Goal: Manage account settings

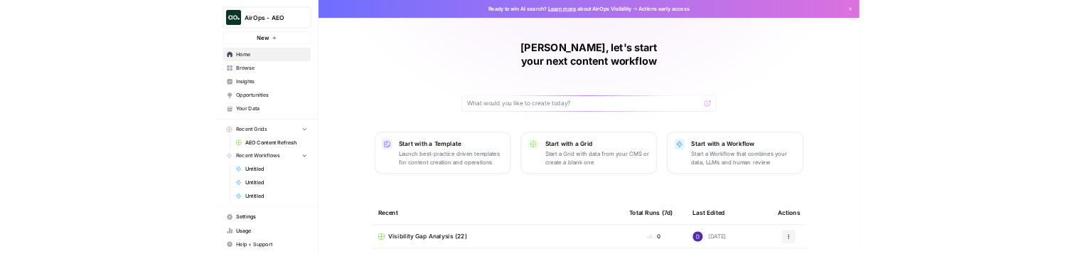
scroll to position [1, 0]
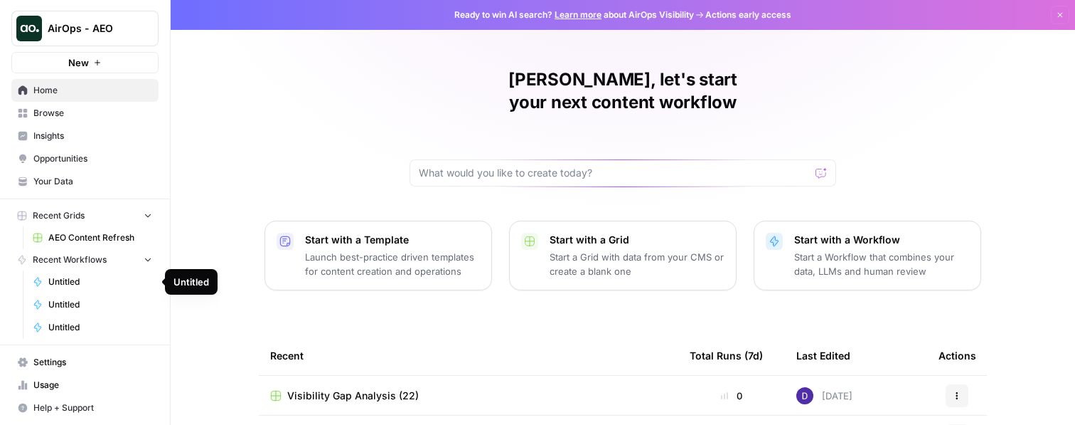
click at [72, 154] on span "Opportunities" at bounding box center [92, 158] width 119 height 13
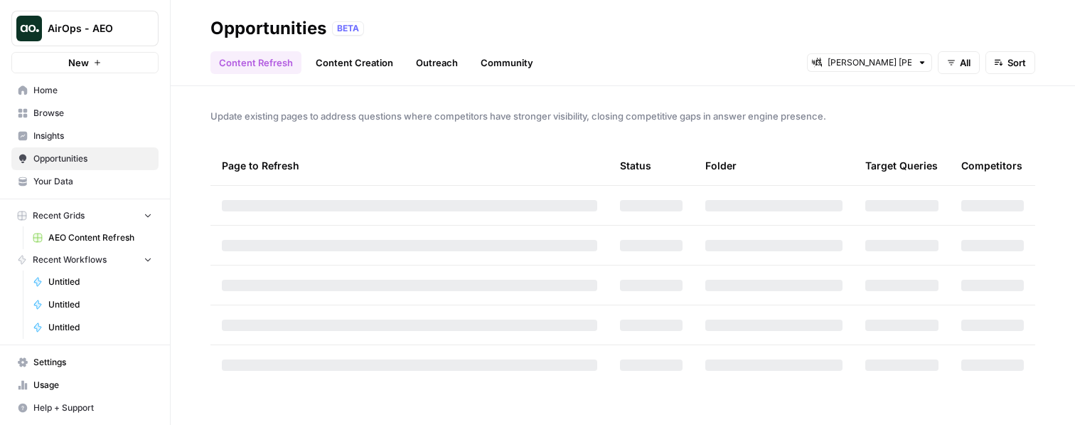
click at [72, 144] on link "Insights" at bounding box center [84, 135] width 147 height 23
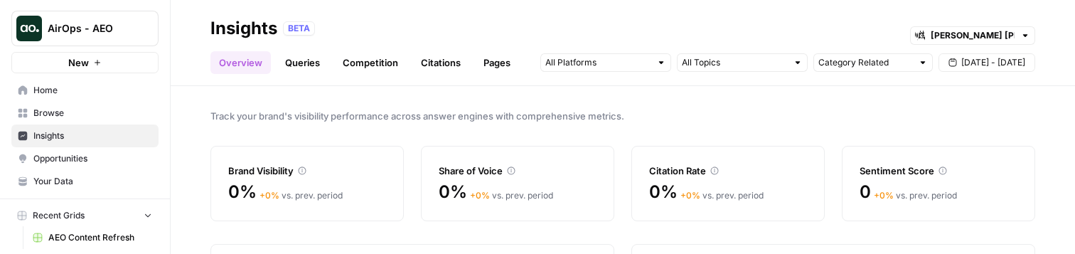
click at [92, 122] on link "Browse" at bounding box center [84, 113] width 147 height 23
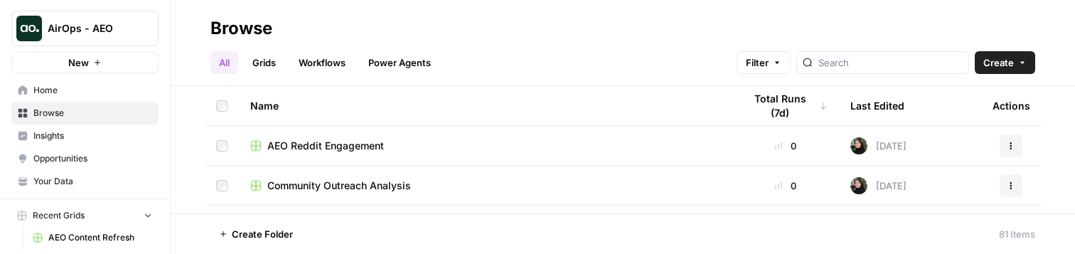
click at [314, 143] on span "AEO Reddit Engagement" at bounding box center [325, 146] width 117 height 14
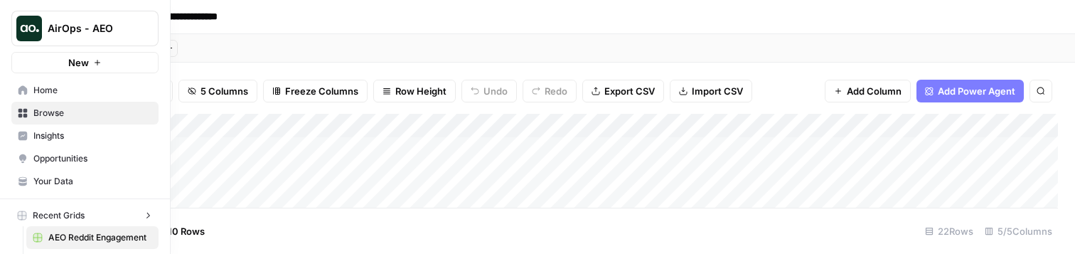
click at [22, 90] on icon at bounding box center [22, 89] width 9 height 9
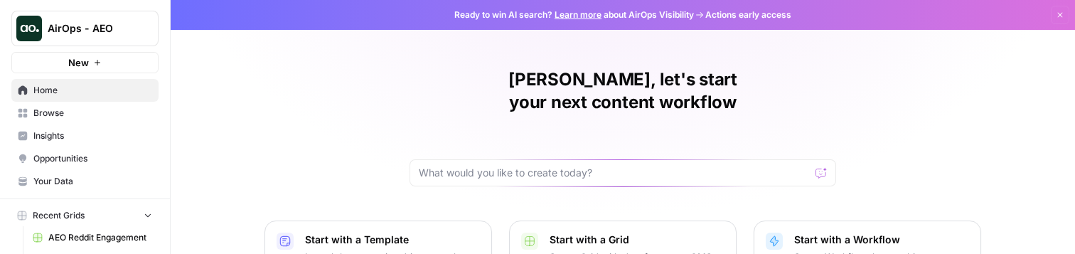
scroll to position [10, 0]
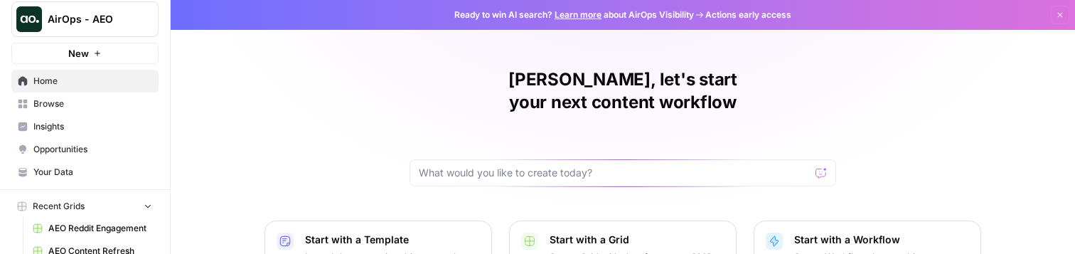
click at [110, 147] on span "Opportunities" at bounding box center [92, 149] width 119 height 13
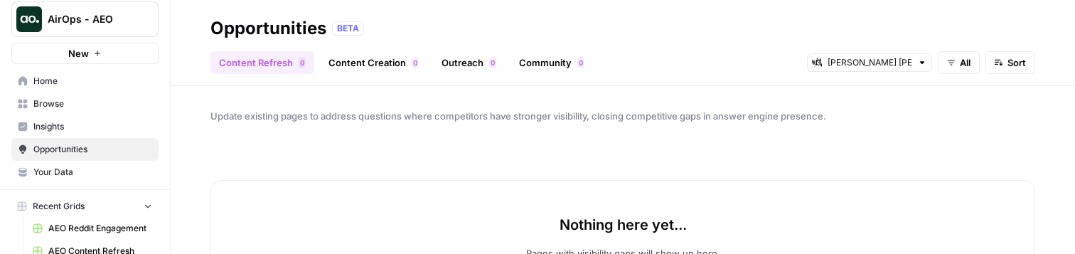
click at [97, 103] on span "Browse" at bounding box center [92, 103] width 119 height 13
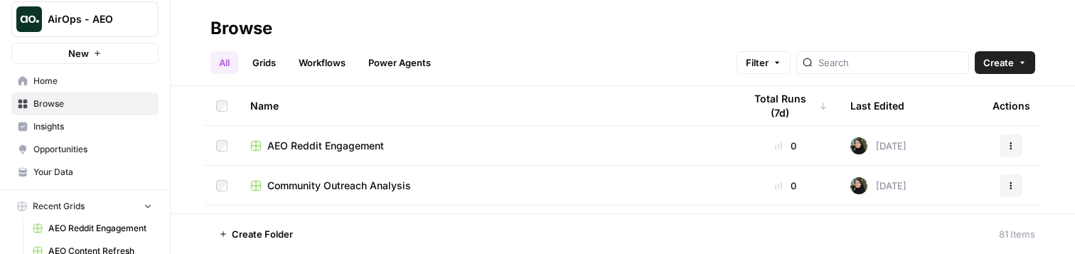
click at [121, 31] on button "AirOps - AEO" at bounding box center [84, 19] width 147 height 36
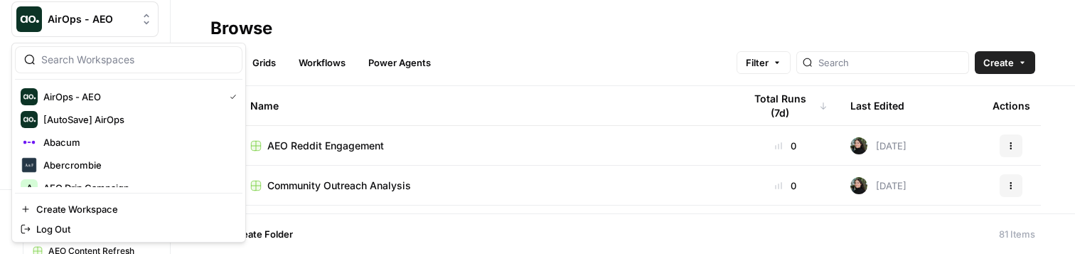
click at [360, 107] on div "Name" at bounding box center [485, 105] width 471 height 39
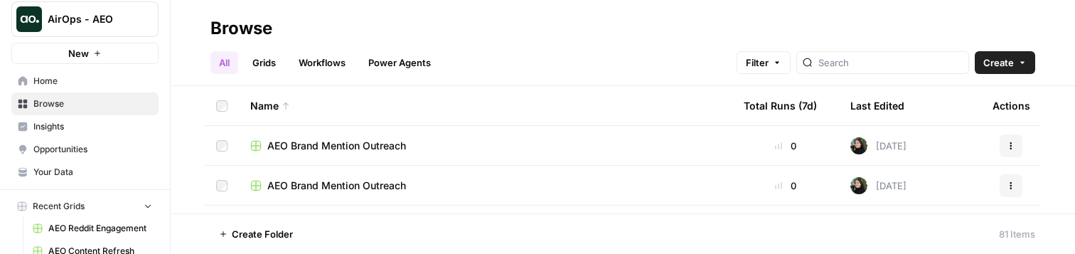
click at [105, 23] on span "AirOps - AEO" at bounding box center [91, 19] width 86 height 14
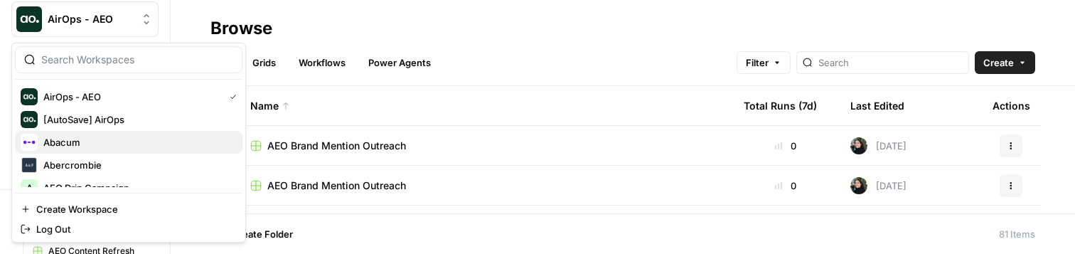
scroll to position [9, 0]
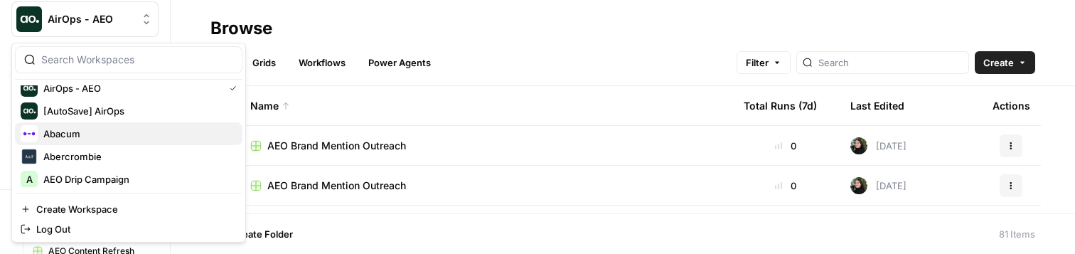
click at [117, 137] on span "Abacum" at bounding box center [137, 134] width 188 height 14
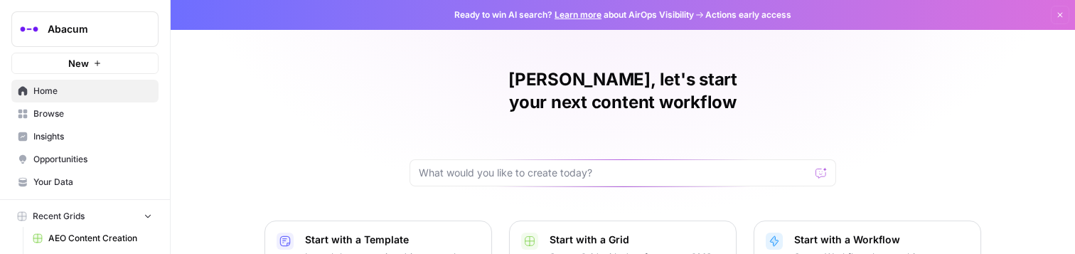
scroll to position [65, 0]
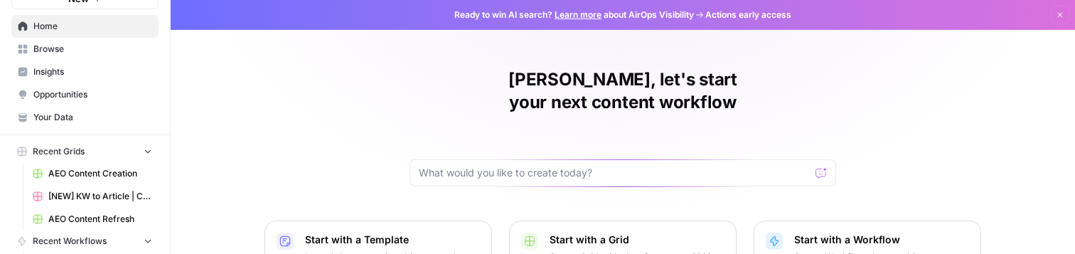
click at [82, 78] on link "Insights" at bounding box center [84, 71] width 147 height 23
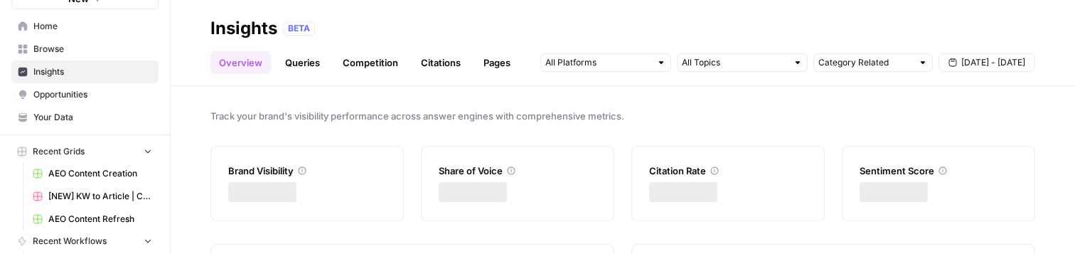
click at [92, 55] on link "Browse" at bounding box center [84, 49] width 147 height 23
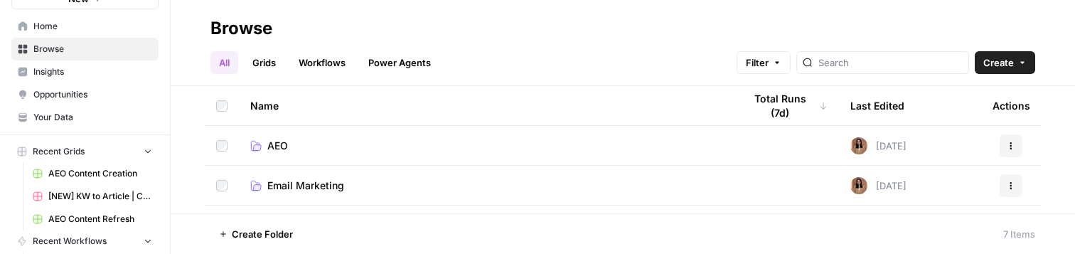
click at [87, 67] on span "Insights" at bounding box center [92, 71] width 119 height 13
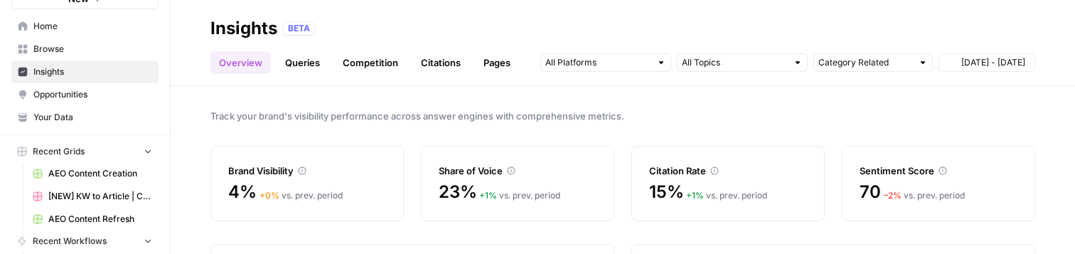
click at [87, 98] on span "Opportunities" at bounding box center [92, 94] width 119 height 13
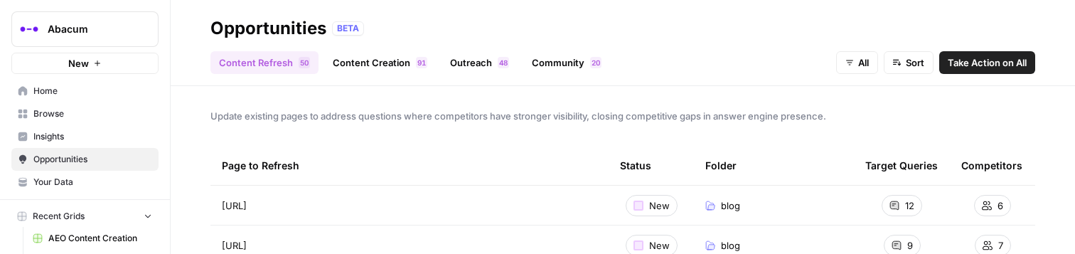
click at [117, 17] on button "Abacum" at bounding box center [84, 29] width 147 height 36
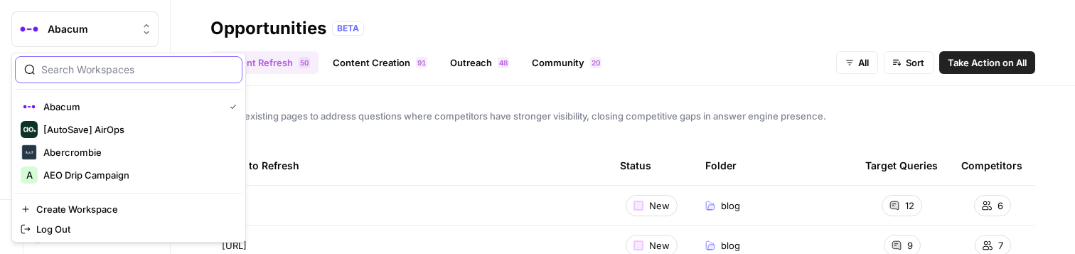
click at [119, 73] on input "search" at bounding box center [137, 70] width 192 height 14
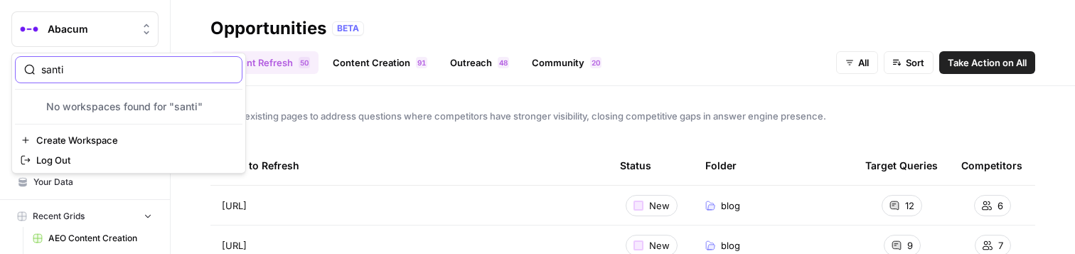
type input "santi"
click at [130, 71] on input "santi" at bounding box center [137, 70] width 192 height 14
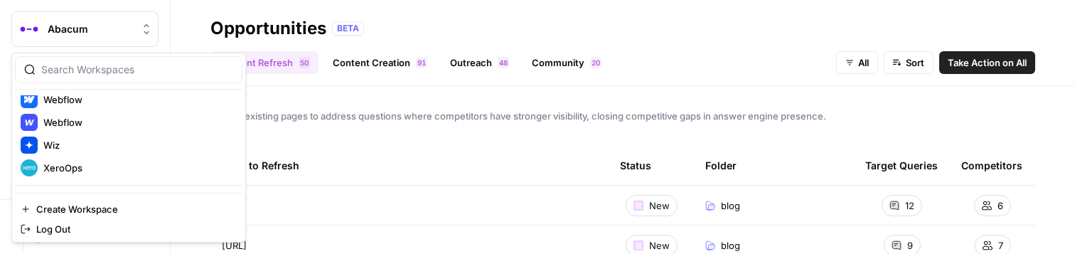
scroll to position [1737, 0]
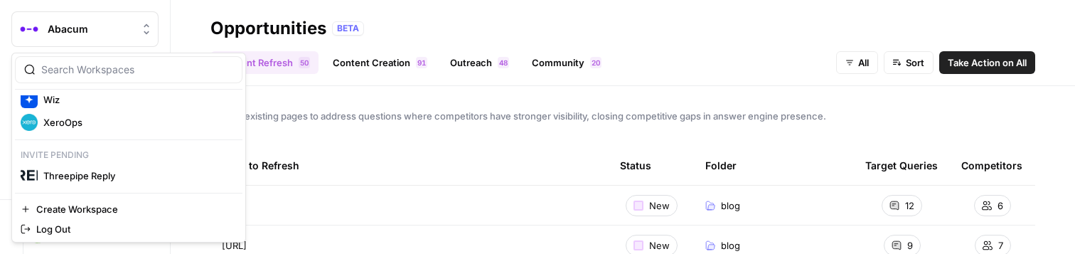
click at [608, 23] on div "Opportunities BETA" at bounding box center [623, 28] width 825 height 23
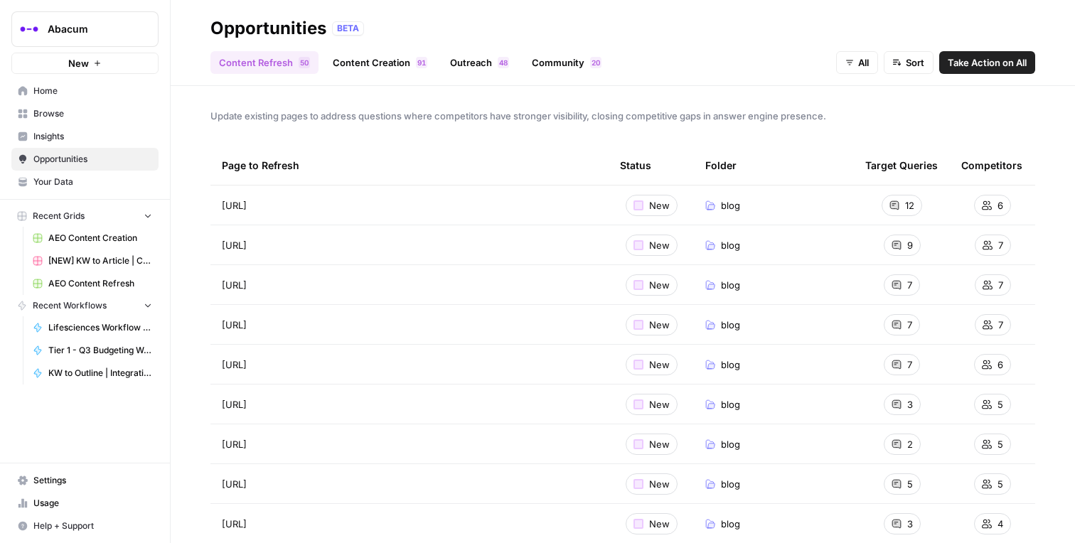
click at [83, 100] on link "Home" at bounding box center [84, 91] width 147 height 23
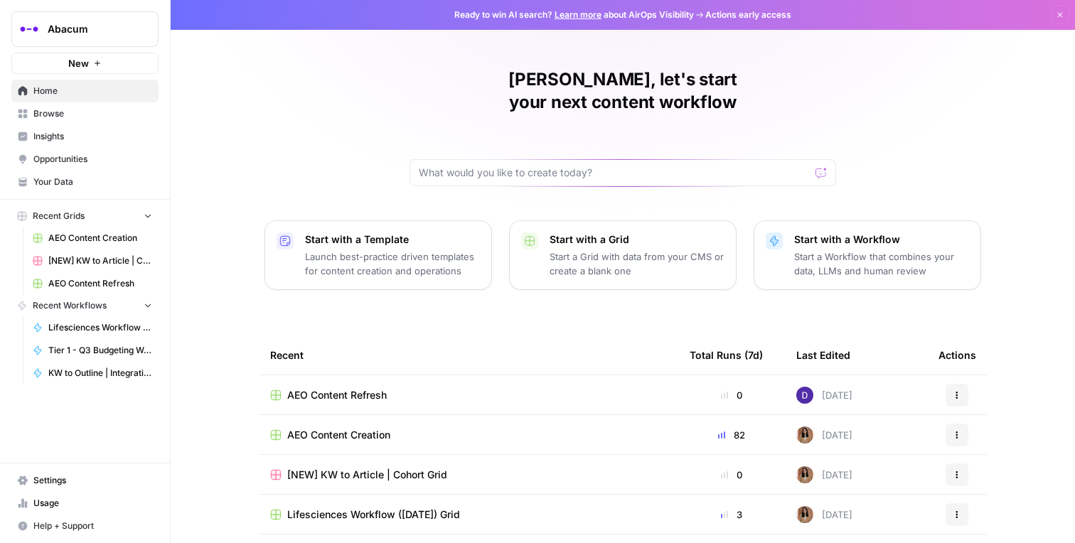
click at [53, 253] on span "Settings" at bounding box center [92, 480] width 119 height 13
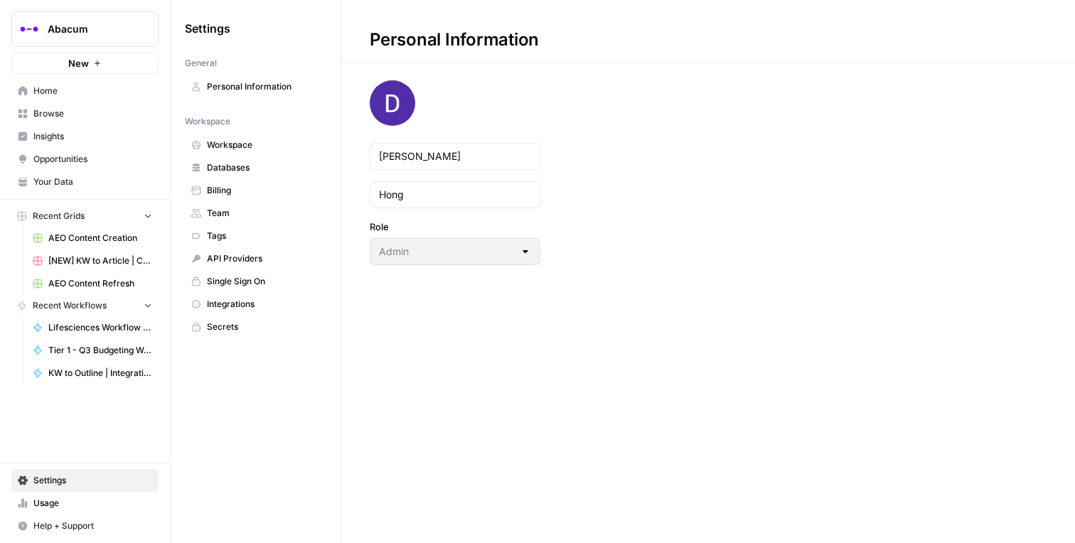
click at [277, 63] on div "General" at bounding box center [256, 63] width 142 height 13
click at [263, 90] on span "Personal Information" at bounding box center [263, 86] width 113 height 13
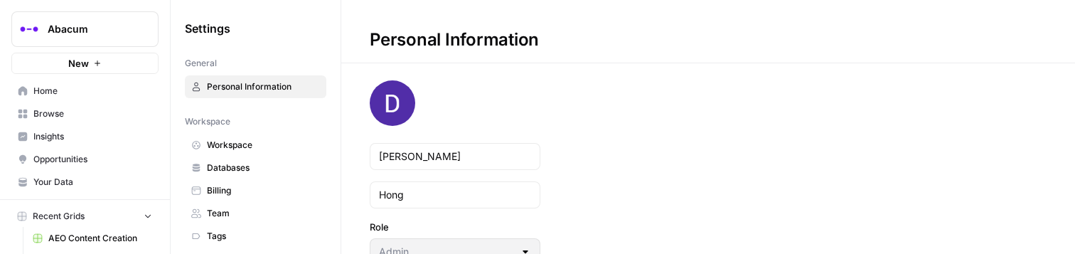
click at [644, 116] on div "Personal Information [PERSON_NAME] Role Admin" at bounding box center [708, 132] width 734 height 265
click at [585, 179] on div "Personal Information [PERSON_NAME] Role Admin" at bounding box center [708, 132] width 734 height 265
click at [656, 176] on div "Personal Information [PERSON_NAME] Role Admin" at bounding box center [708, 132] width 734 height 265
